Goal: Task Accomplishment & Management: Complete application form

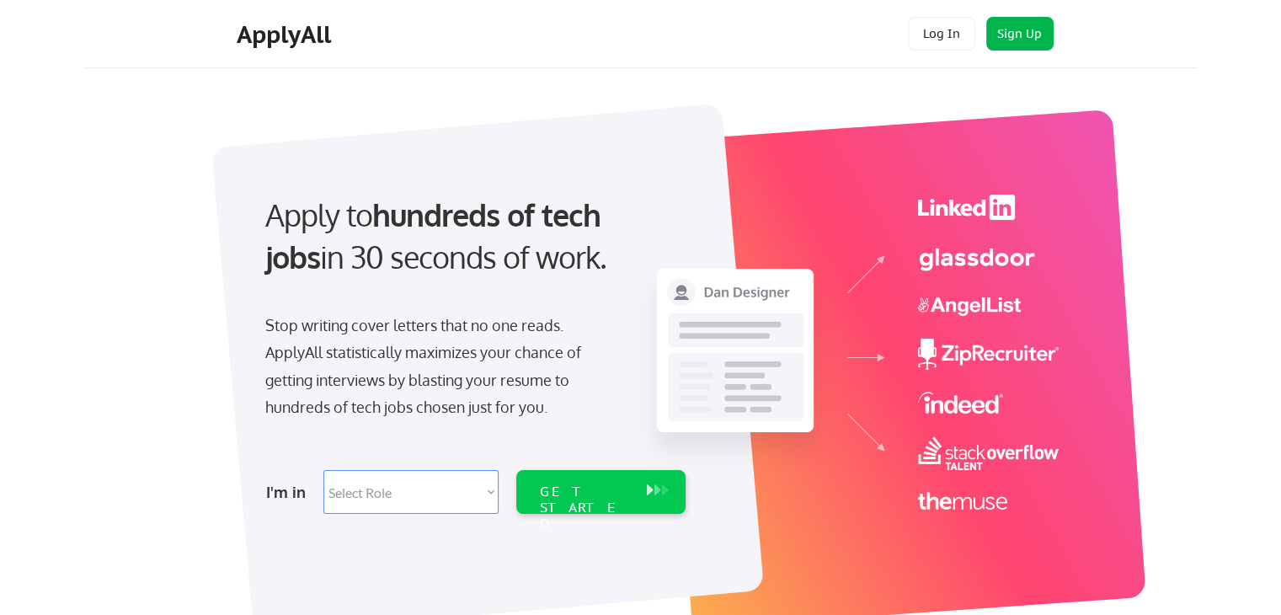
click at [993, 28] on button "Sign Up" at bounding box center [1019, 34] width 67 height 34
